Goal: Information Seeking & Learning: Learn about a topic

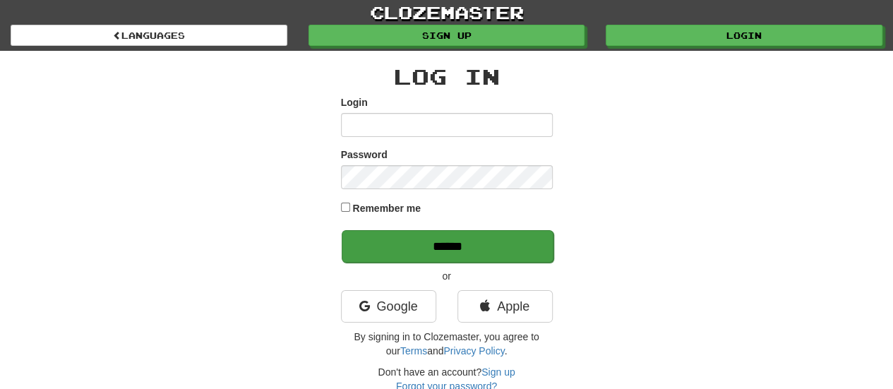
type input "**********"
click at [462, 248] on input "******" at bounding box center [448, 246] width 212 height 32
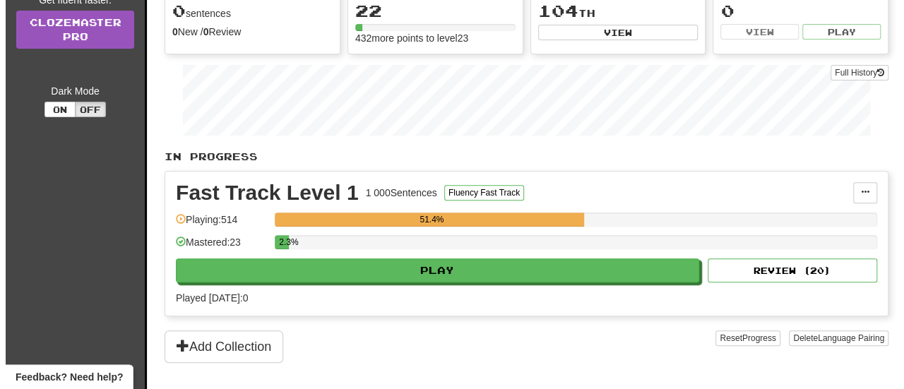
scroll to position [180, 0]
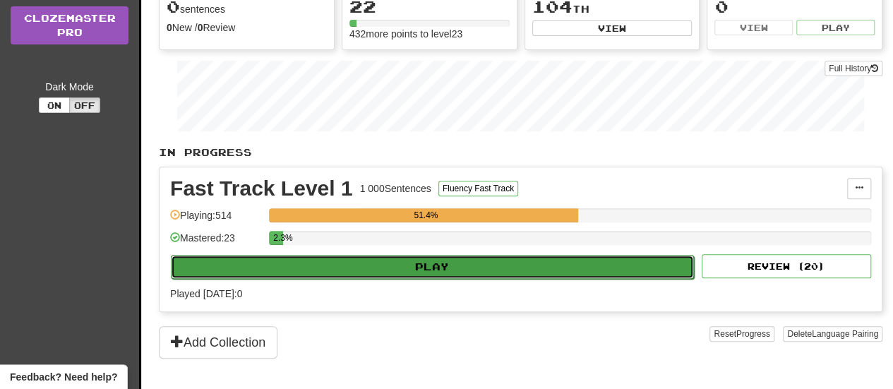
click at [462, 258] on button "Play" at bounding box center [432, 267] width 523 height 24
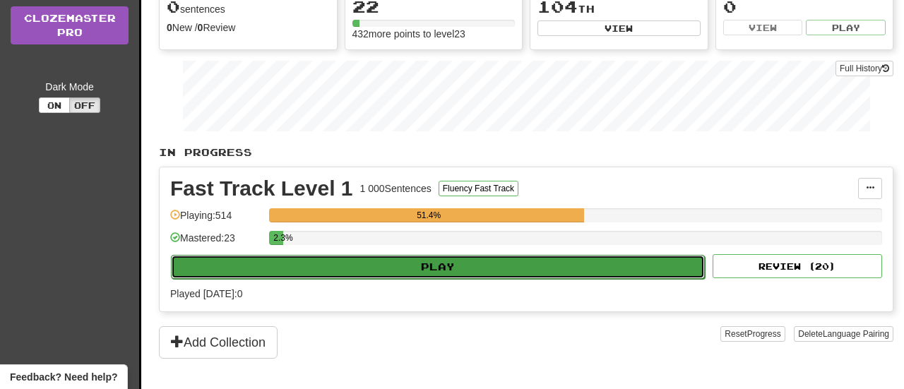
select select "**"
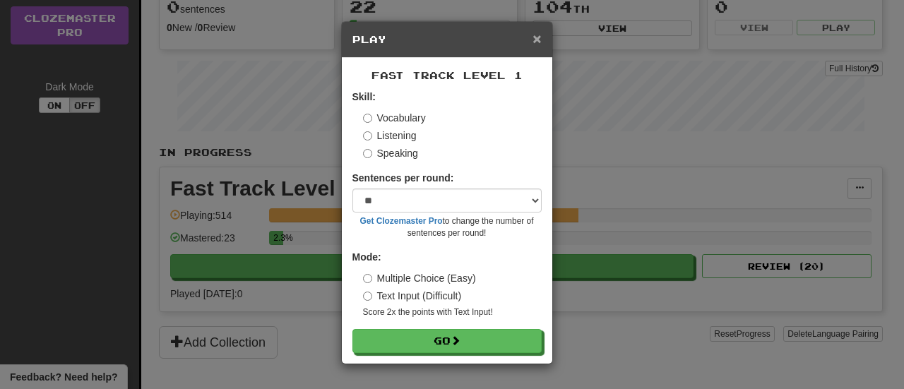
click at [539, 40] on span "×" at bounding box center [536, 38] width 8 height 16
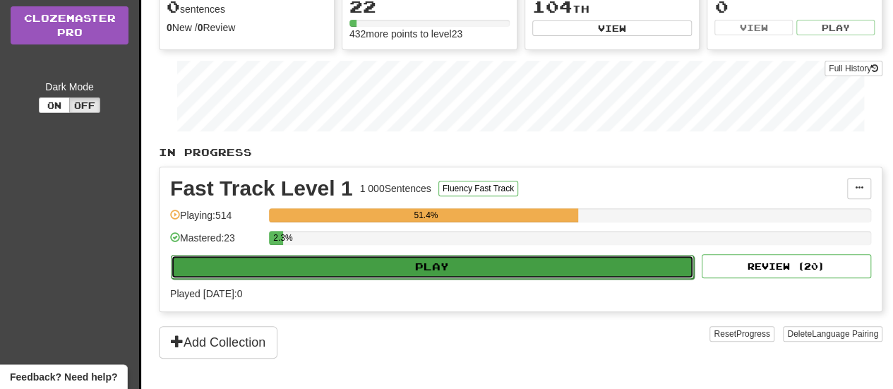
click at [484, 261] on button "Play" at bounding box center [432, 267] width 523 height 24
select select "**"
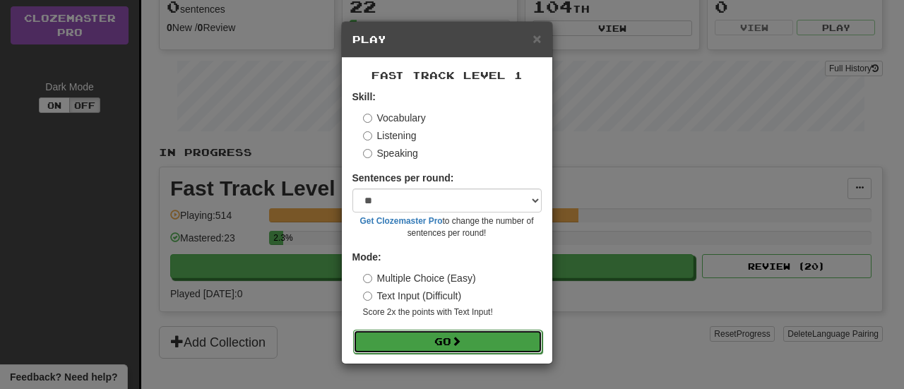
click at [432, 337] on button "Go" at bounding box center [447, 342] width 189 height 24
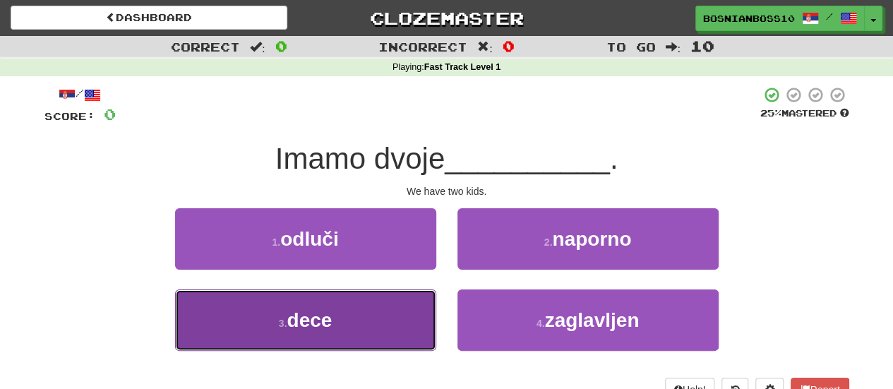
click at [399, 302] on button "3 . dece" at bounding box center [305, 319] width 261 height 61
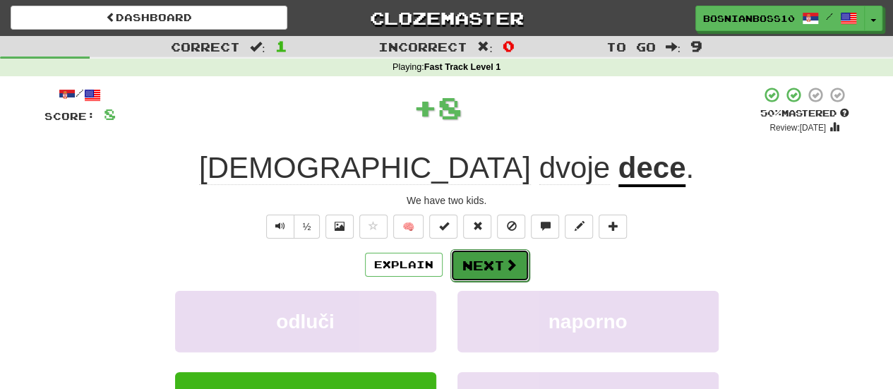
click at [487, 260] on button "Next" at bounding box center [489, 265] width 79 height 32
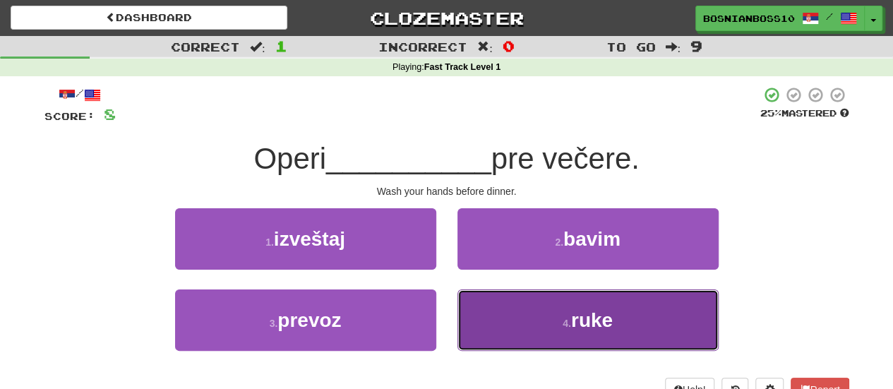
click at [518, 297] on button "4 . ruke" at bounding box center [588, 319] width 261 height 61
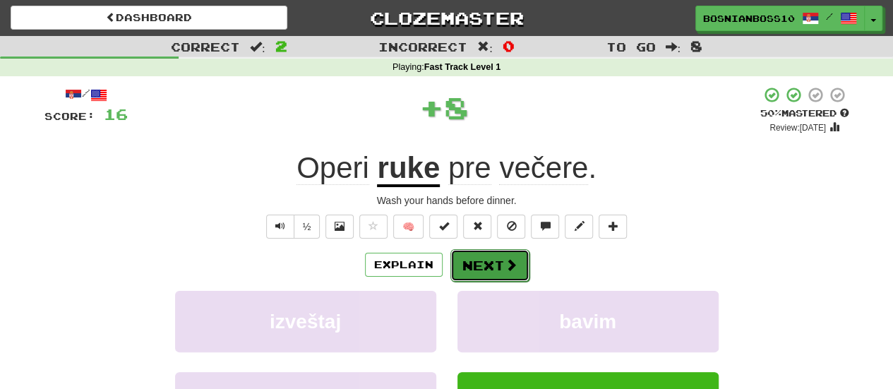
click at [482, 259] on button "Next" at bounding box center [489, 265] width 79 height 32
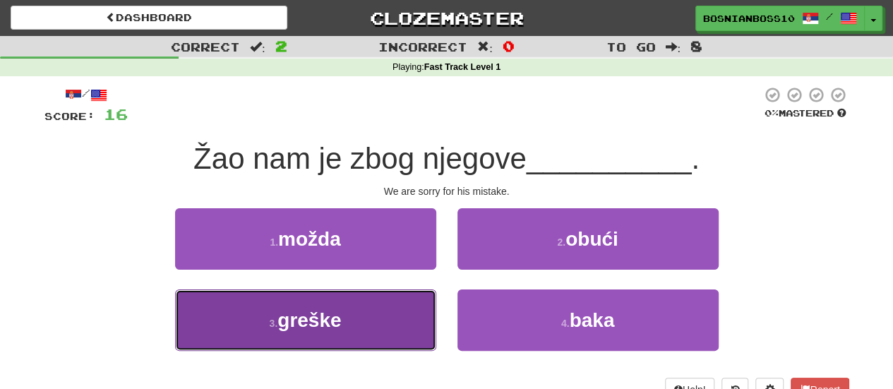
click at [323, 333] on button "3 . [GEOGRAPHIC_DATA]" at bounding box center [305, 319] width 261 height 61
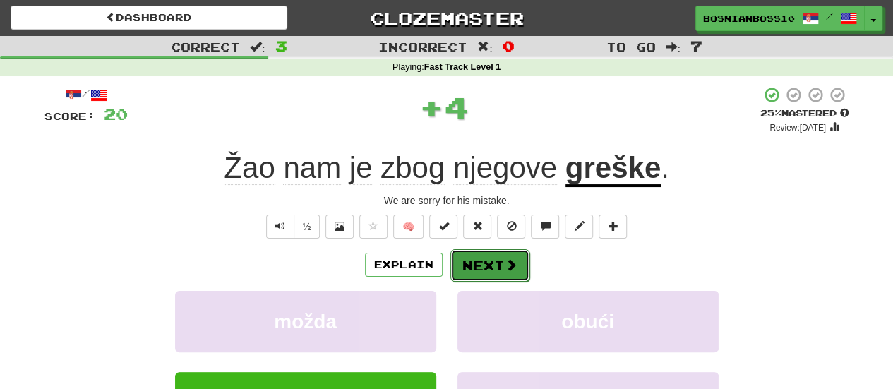
click at [508, 269] on span at bounding box center [511, 264] width 13 height 13
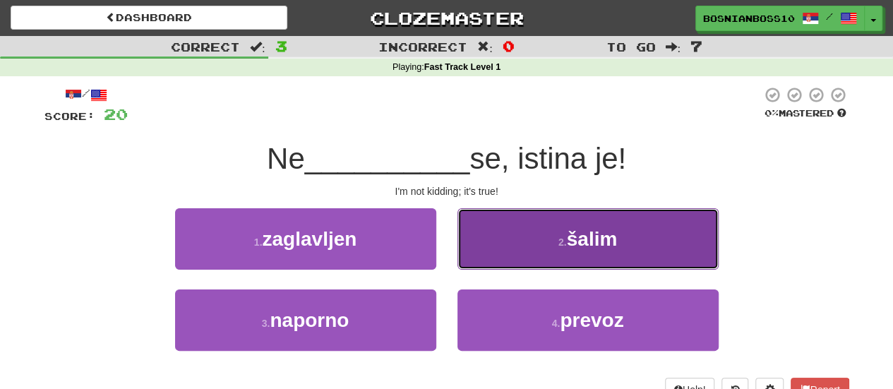
click at [497, 246] on button "2 . šalim" at bounding box center [588, 238] width 261 height 61
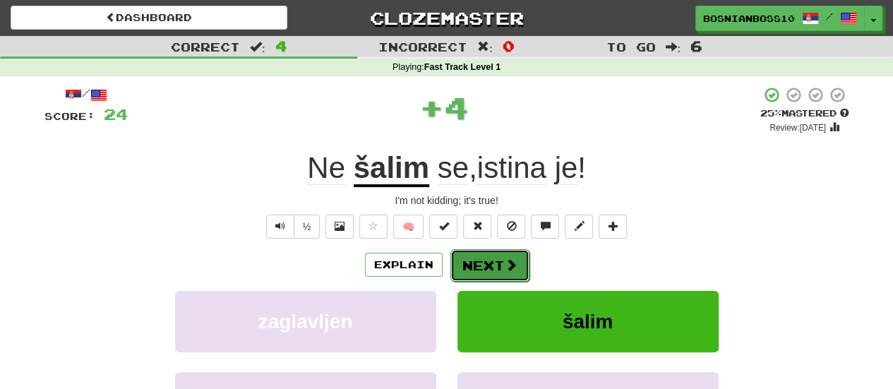
click at [486, 264] on button "Next" at bounding box center [489, 265] width 79 height 32
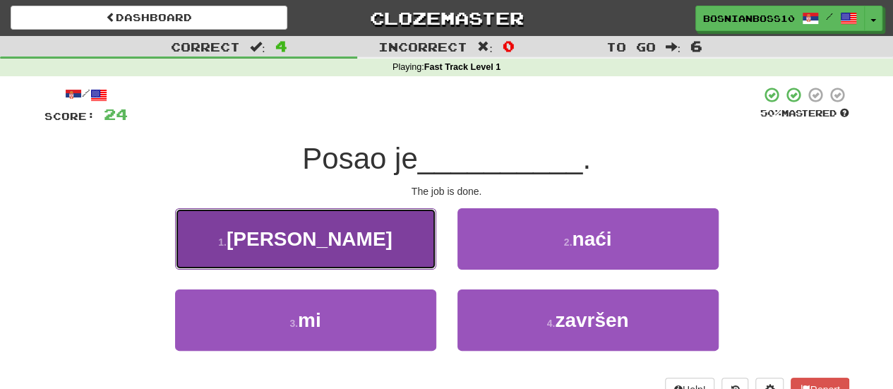
click at [407, 256] on button "1 . [PERSON_NAME]" at bounding box center [305, 238] width 261 height 61
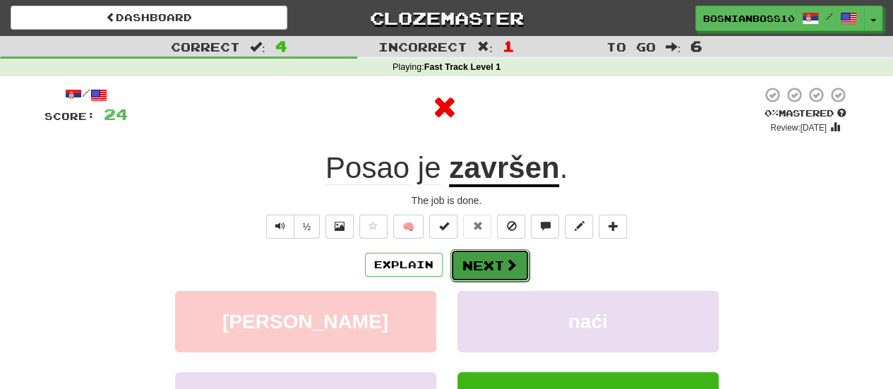
click at [513, 272] on button "Next" at bounding box center [489, 265] width 79 height 32
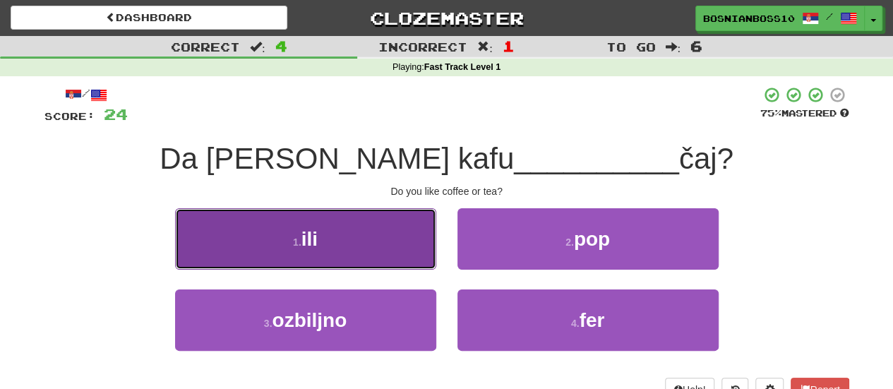
click at [361, 229] on button "1 . ili" at bounding box center [305, 238] width 261 height 61
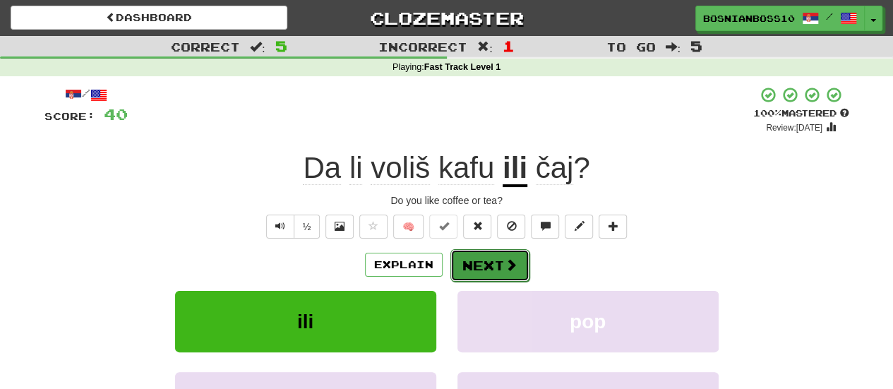
click at [511, 258] on span at bounding box center [511, 264] width 13 height 13
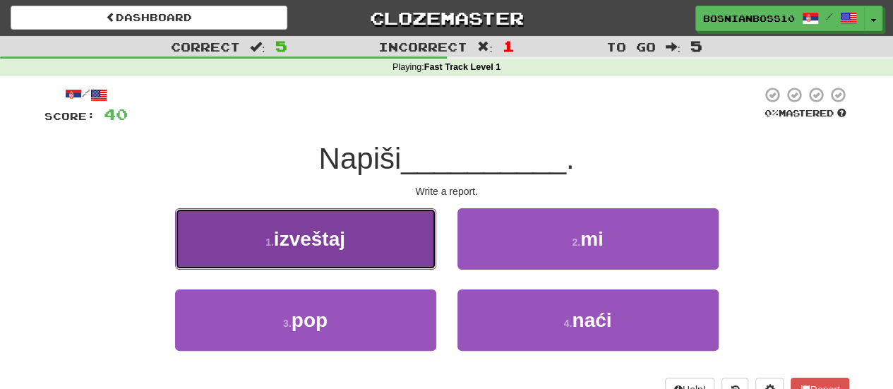
click at [419, 234] on button "1 . izveštaj" at bounding box center [305, 238] width 261 height 61
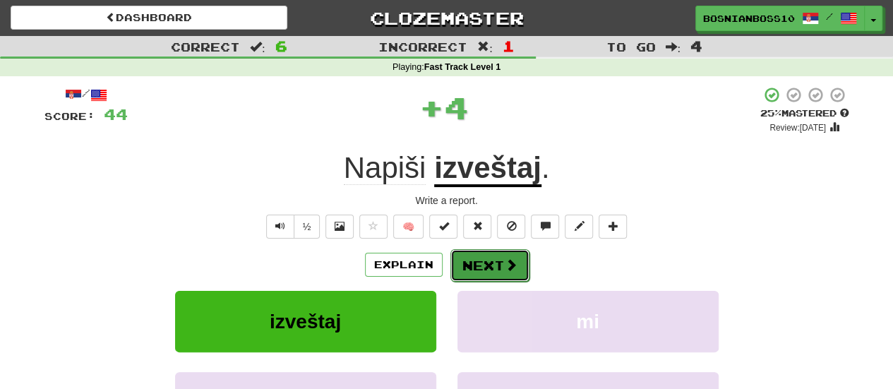
click at [494, 269] on button "Next" at bounding box center [489, 265] width 79 height 32
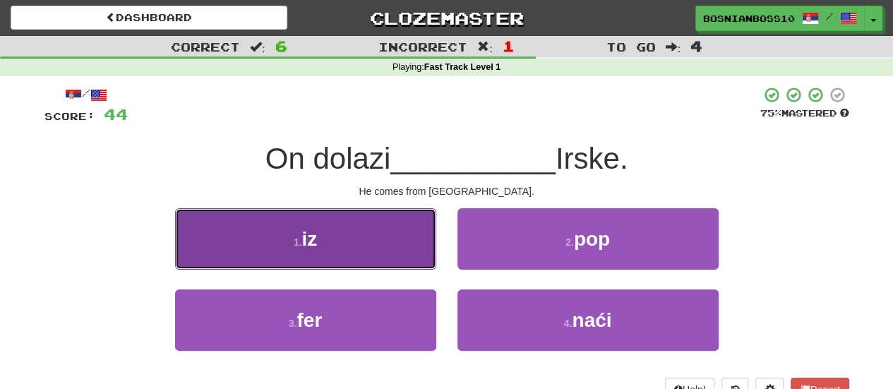
click at [379, 246] on button "1 . iz" at bounding box center [305, 238] width 261 height 61
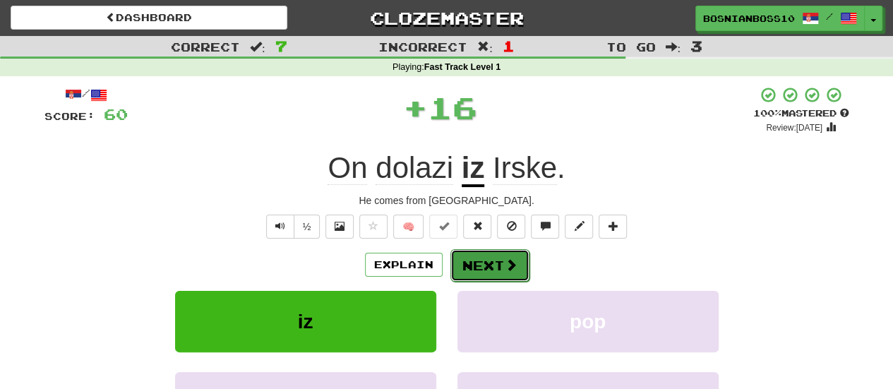
click at [510, 275] on button "Next" at bounding box center [489, 265] width 79 height 32
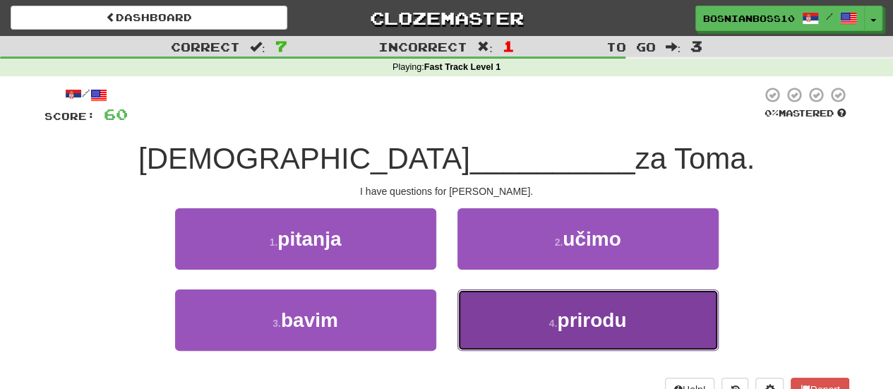
click at [486, 319] on button "4 . prirodu" at bounding box center [588, 319] width 261 height 61
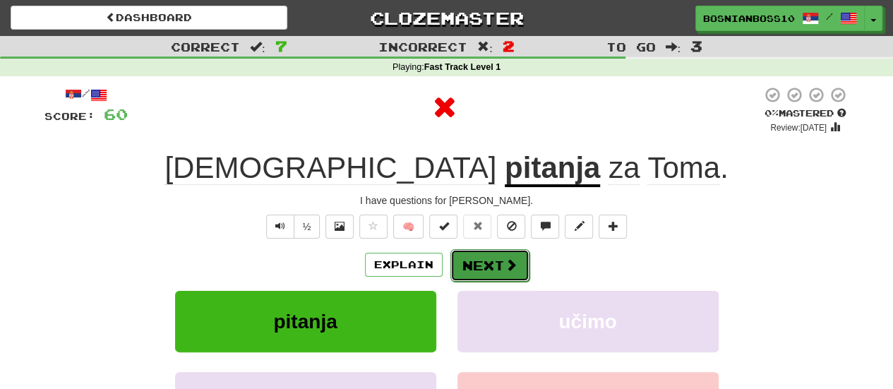
click at [488, 264] on button "Next" at bounding box center [489, 265] width 79 height 32
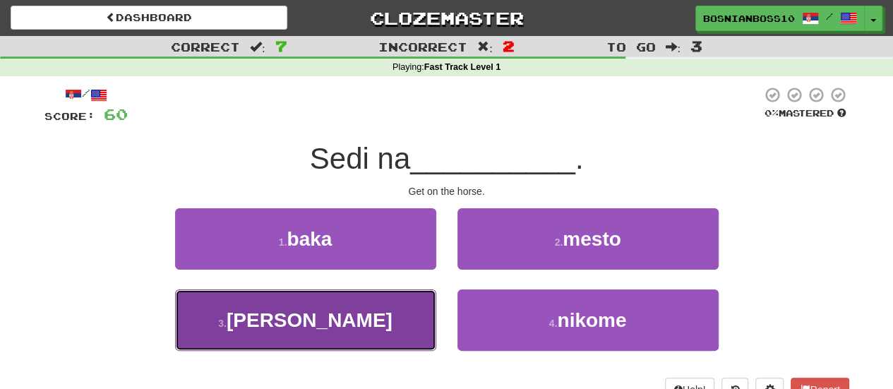
click at [417, 326] on button "3 . [PERSON_NAME]" at bounding box center [305, 319] width 261 height 61
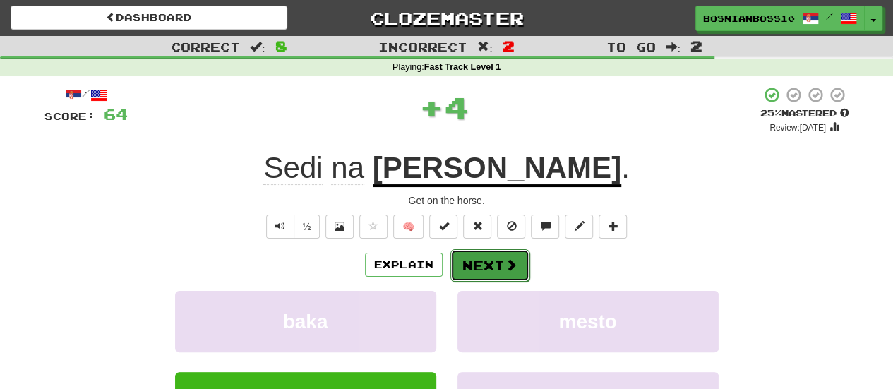
click at [493, 258] on button "Next" at bounding box center [489, 265] width 79 height 32
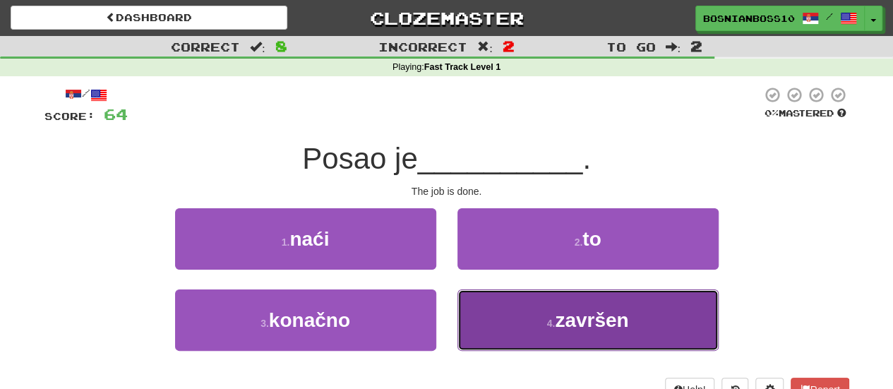
click at [508, 316] on button "4 . završen" at bounding box center [588, 319] width 261 height 61
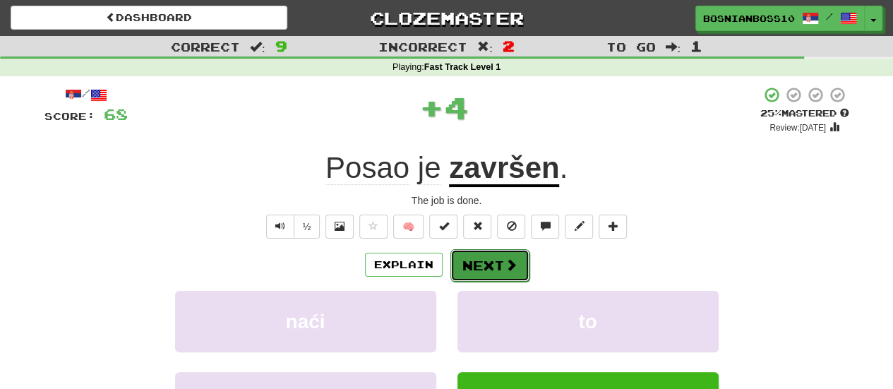
click at [513, 271] on span at bounding box center [511, 264] width 13 height 13
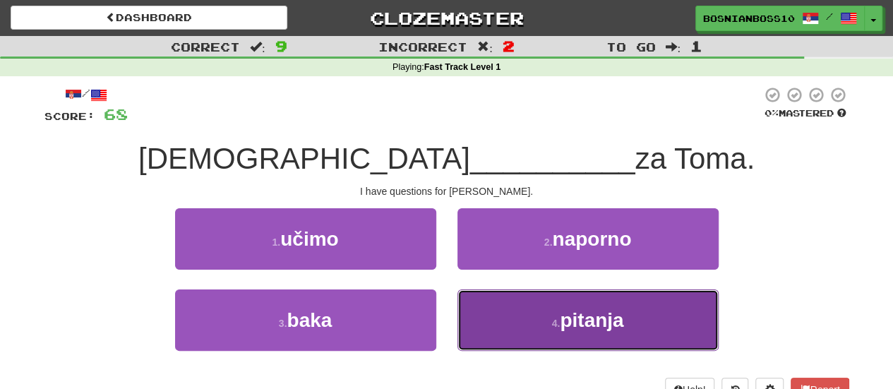
click at [500, 320] on button "4 . pitanja" at bounding box center [588, 319] width 261 height 61
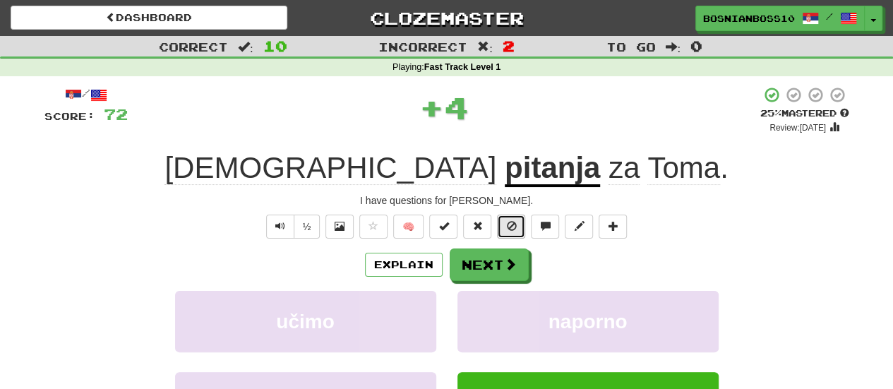
click at [498, 237] on button at bounding box center [511, 227] width 28 height 24
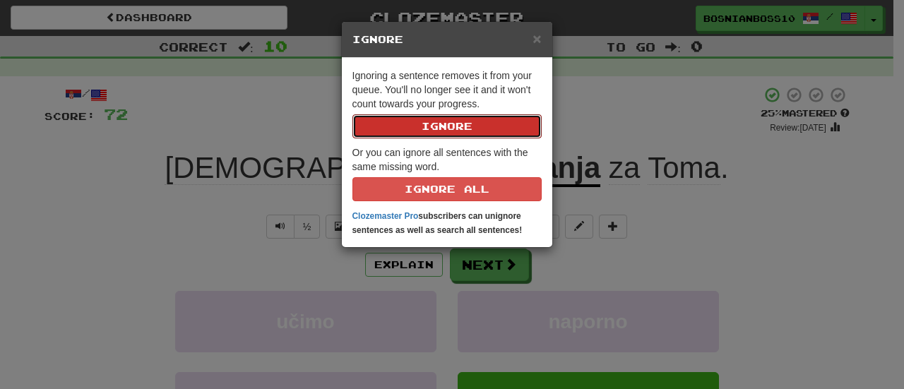
click at [501, 256] on div "× Ignore Ignoring a sentence removes it from your queue. You'll no longer see i…" at bounding box center [452, 194] width 904 height 389
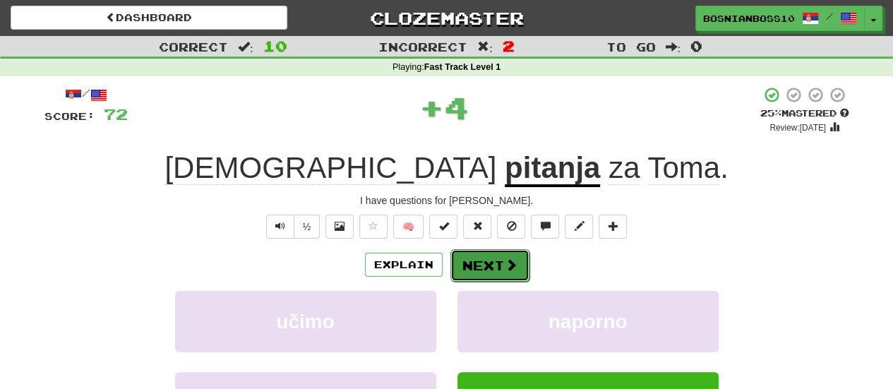
click at [500, 253] on button "Next" at bounding box center [489, 265] width 79 height 32
